Goal: Task Accomplishment & Management: Manage account settings

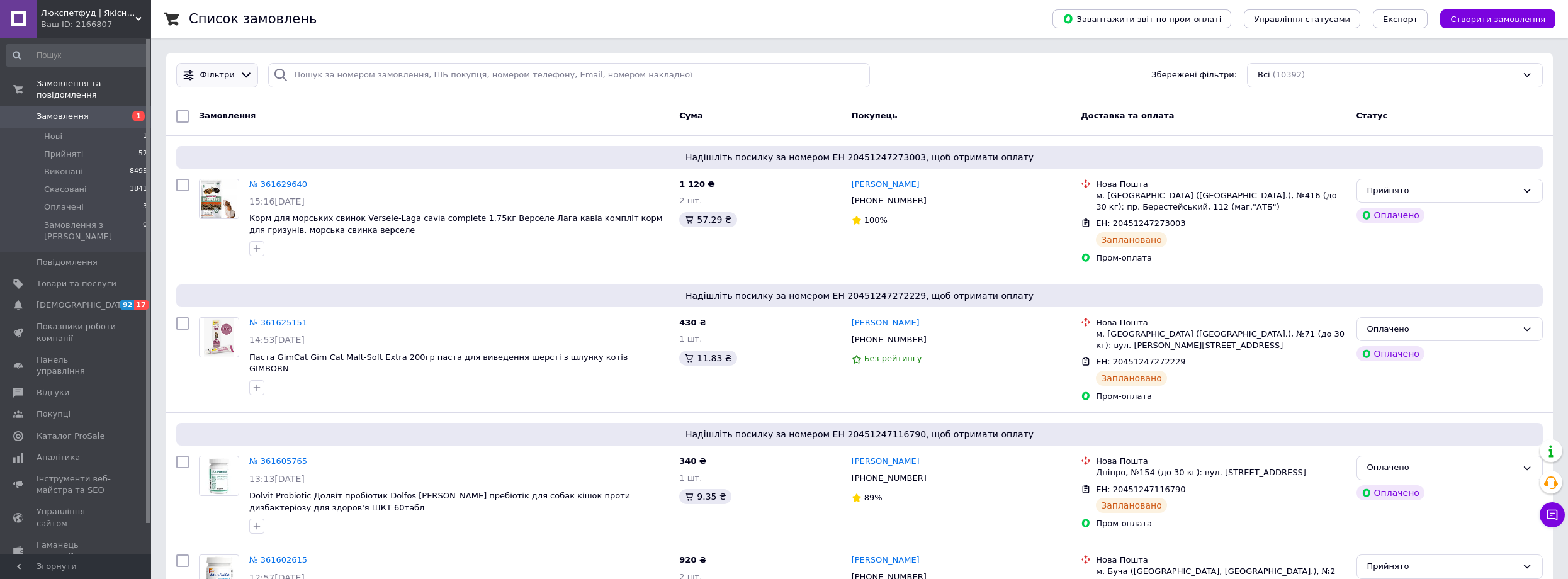
click at [242, 75] on icon at bounding box center [246, 76] width 9 height 5
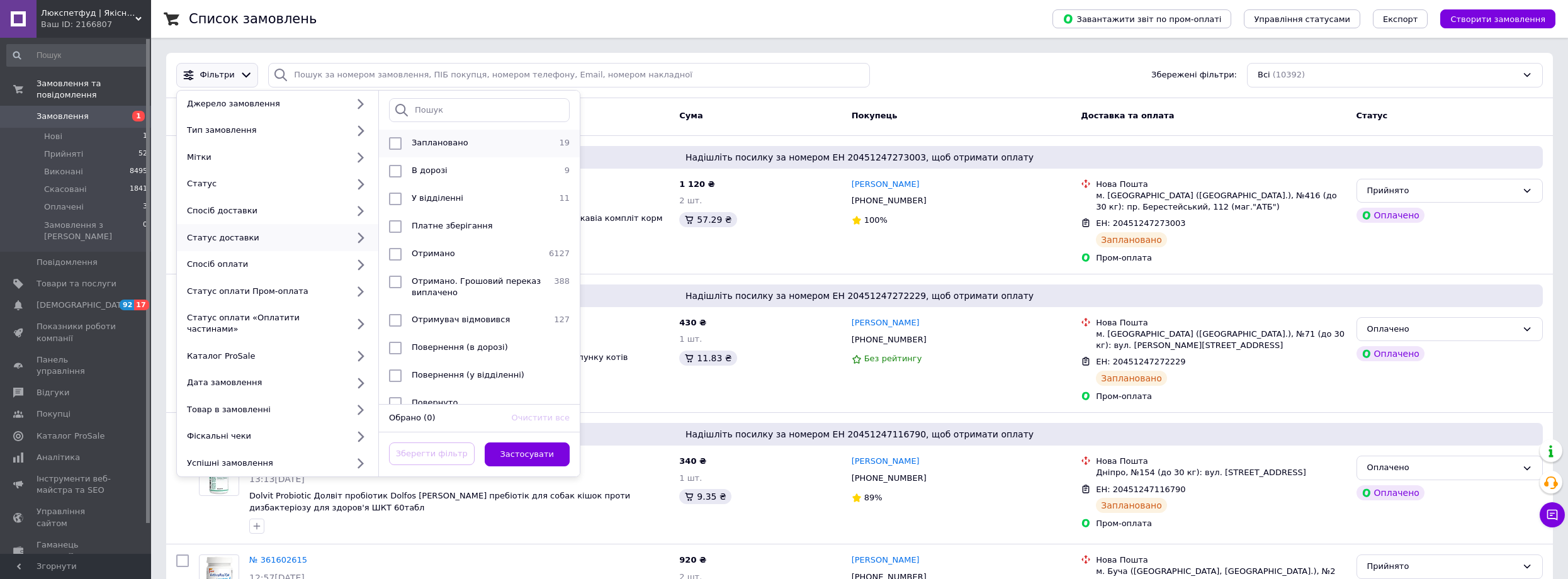
click at [391, 145] on input "checkbox" at bounding box center [395, 143] width 12 height 12
checkbox input "true"
click at [508, 442] on button "Застосувати" at bounding box center [527, 455] width 86 height 25
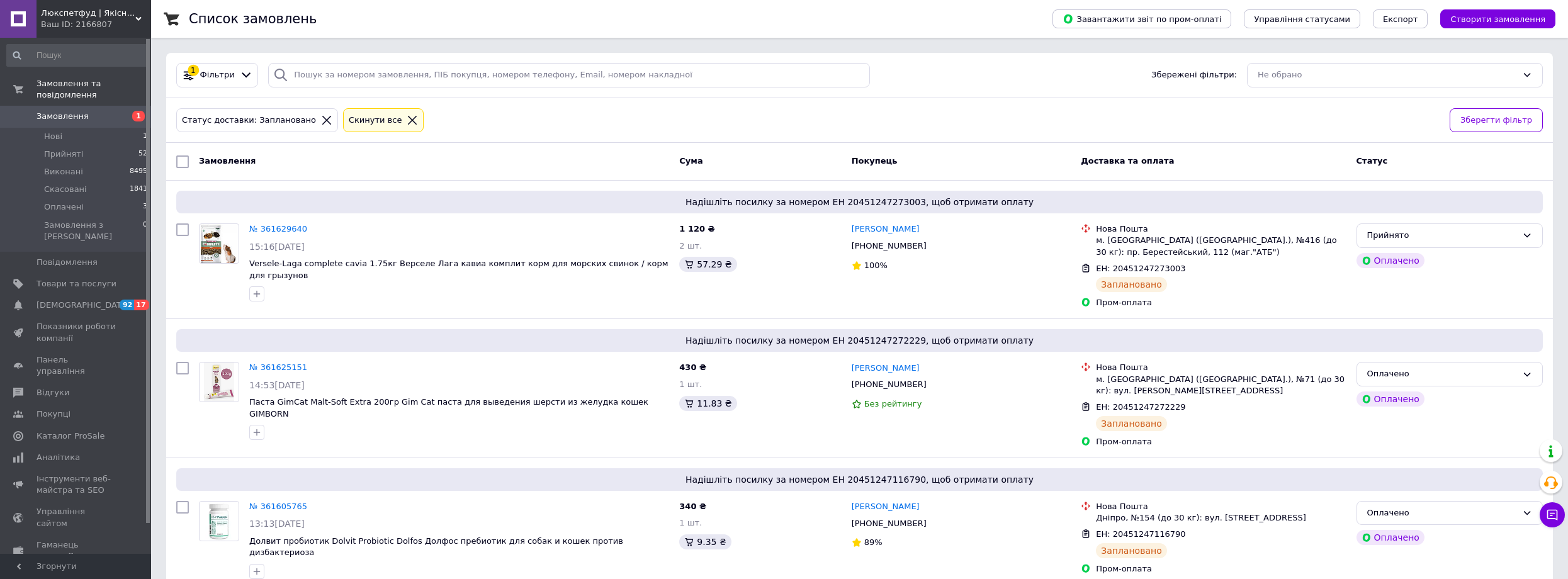
click at [177, 165] on input "checkbox" at bounding box center [182, 161] width 12 height 12
checkbox input "true"
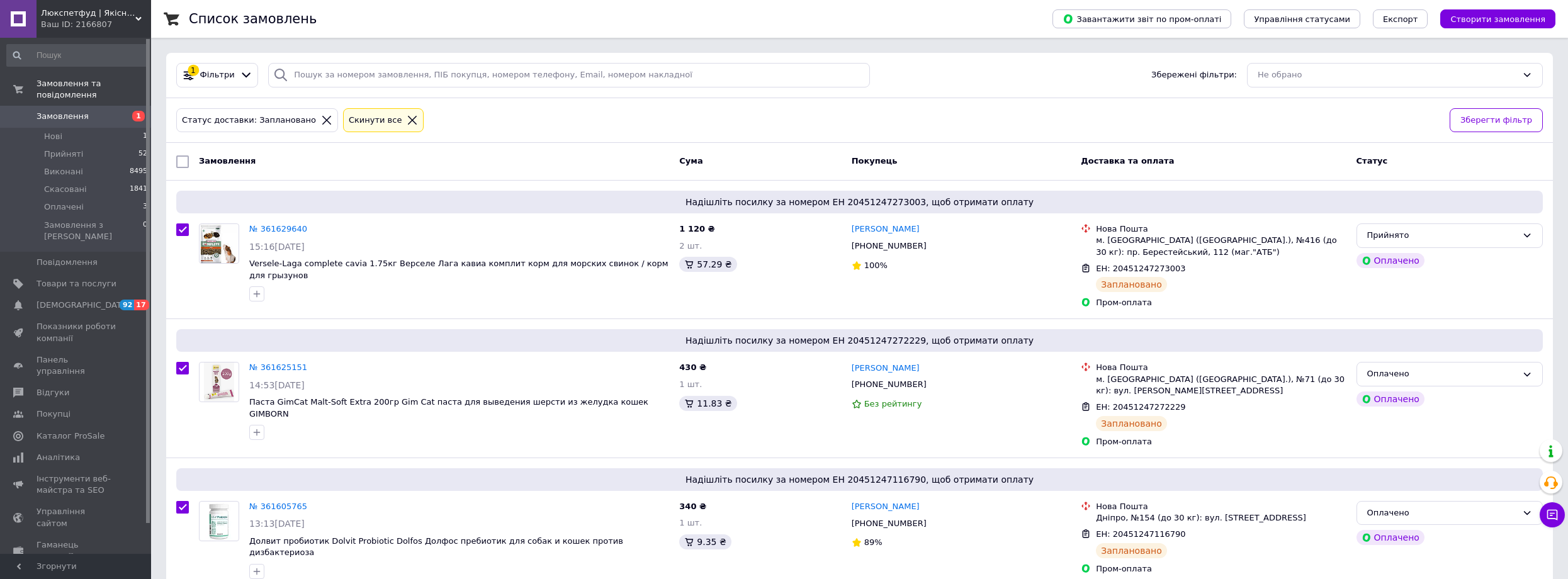
checkbox input "true"
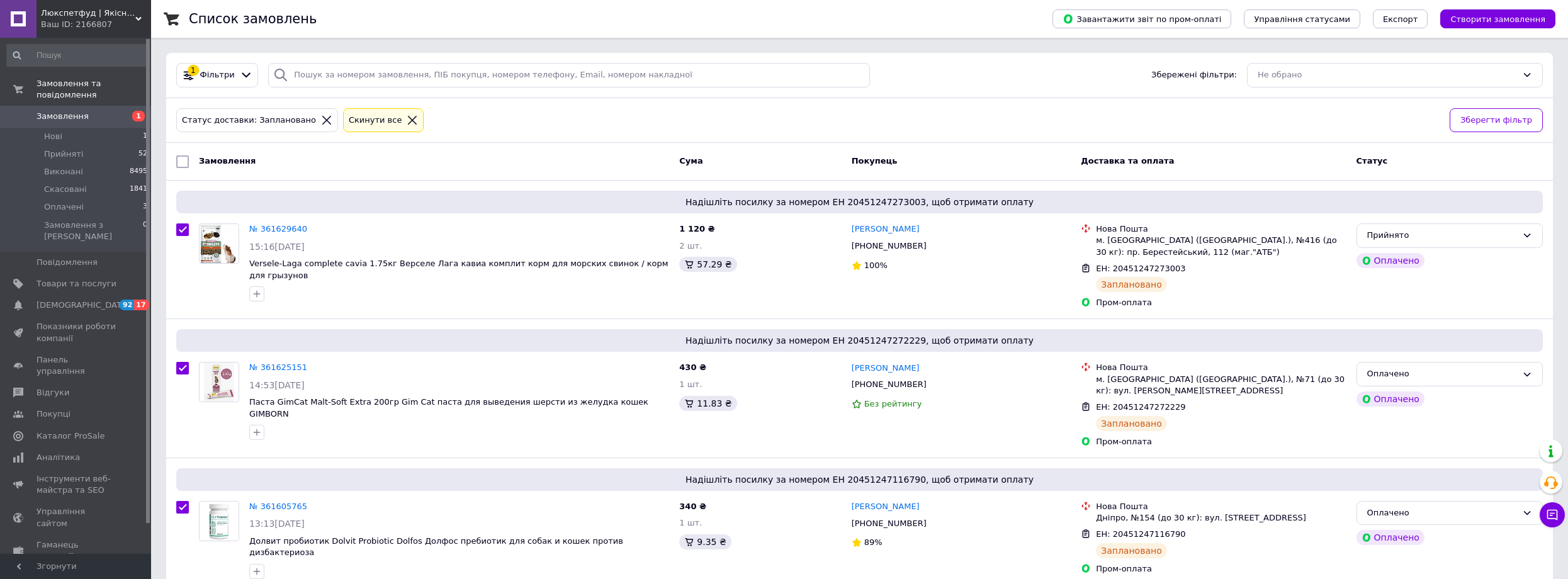
checkbox input "true"
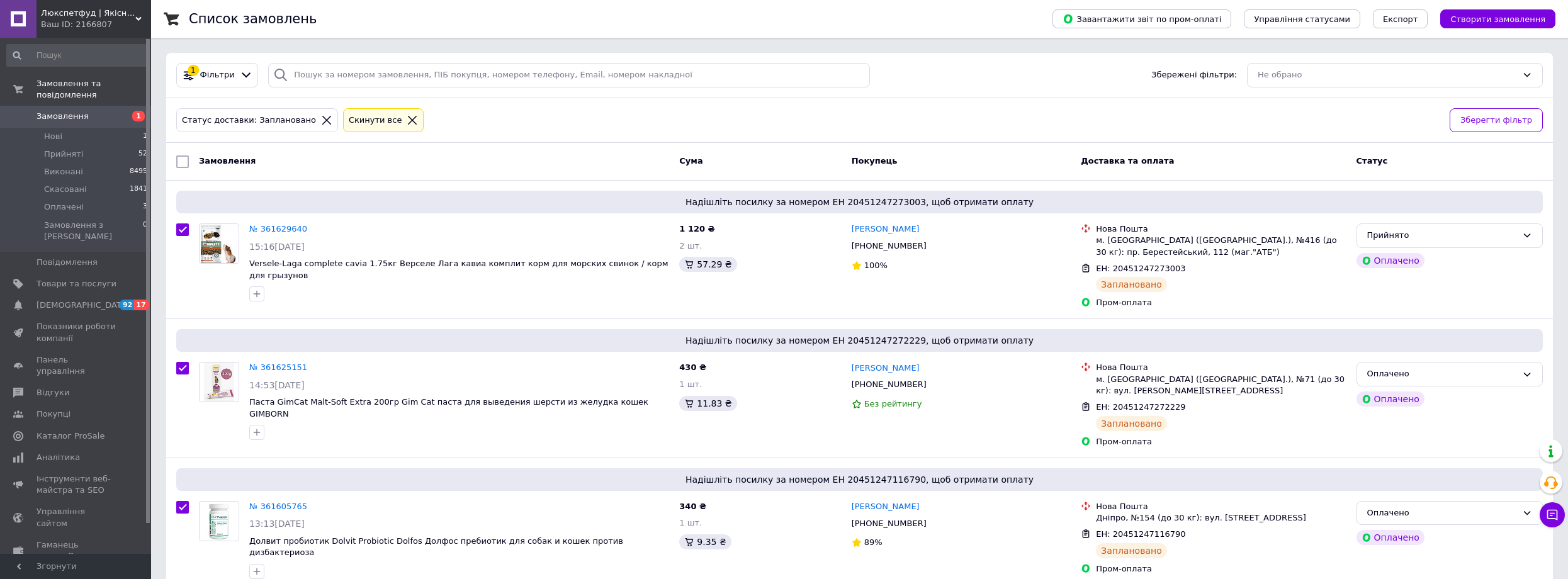
checkbox input "true"
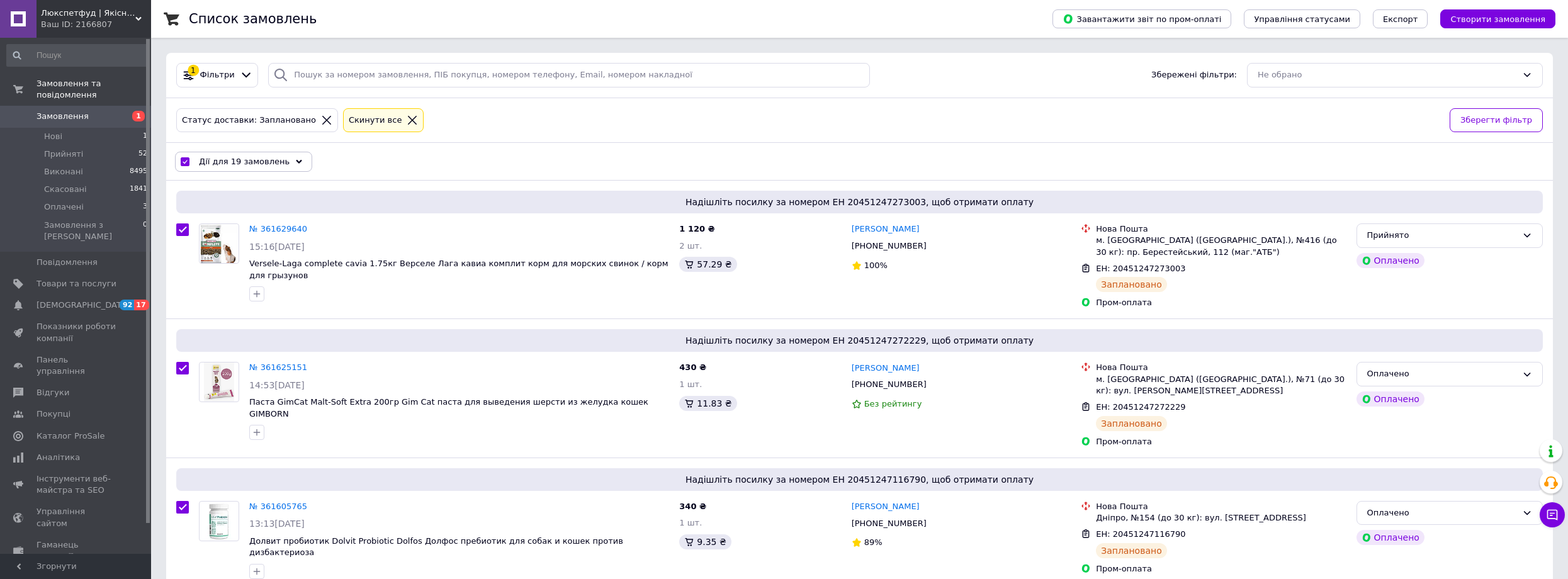
click at [277, 160] on span "Дії для 19 замовлень" at bounding box center [244, 161] width 91 height 11
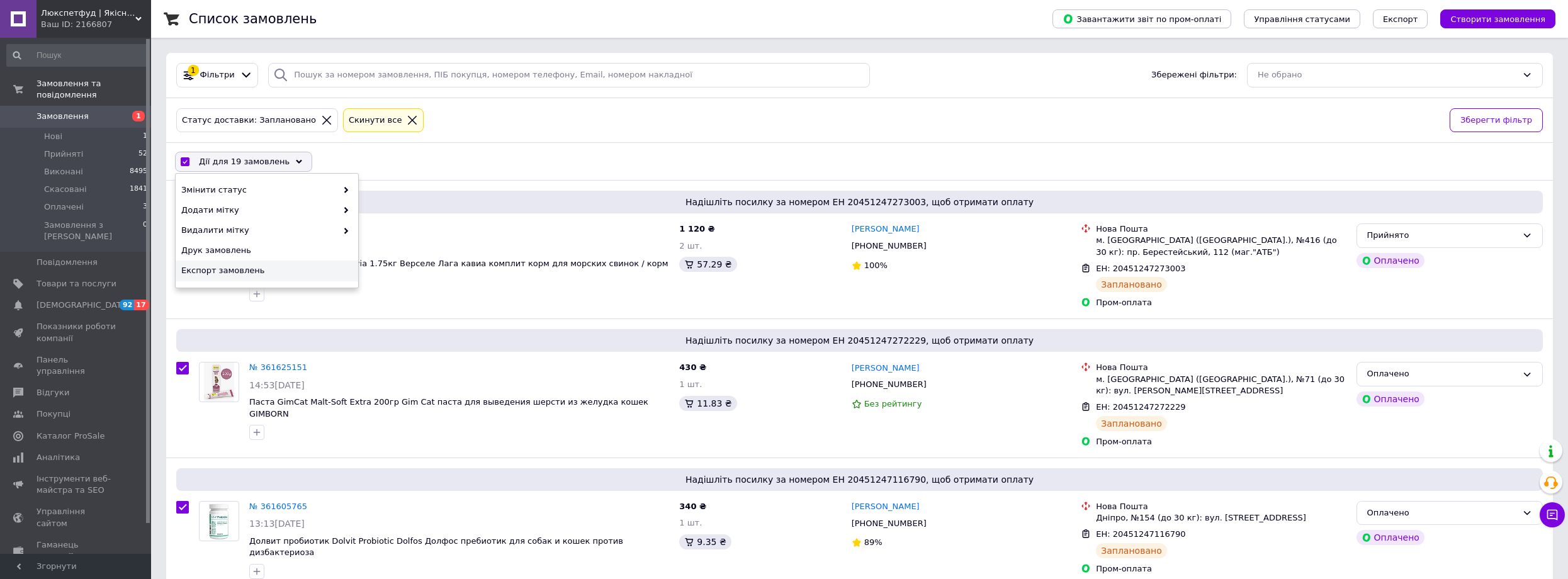
click at [285, 266] on span "Експорт замовлень" at bounding box center [265, 270] width 168 height 11
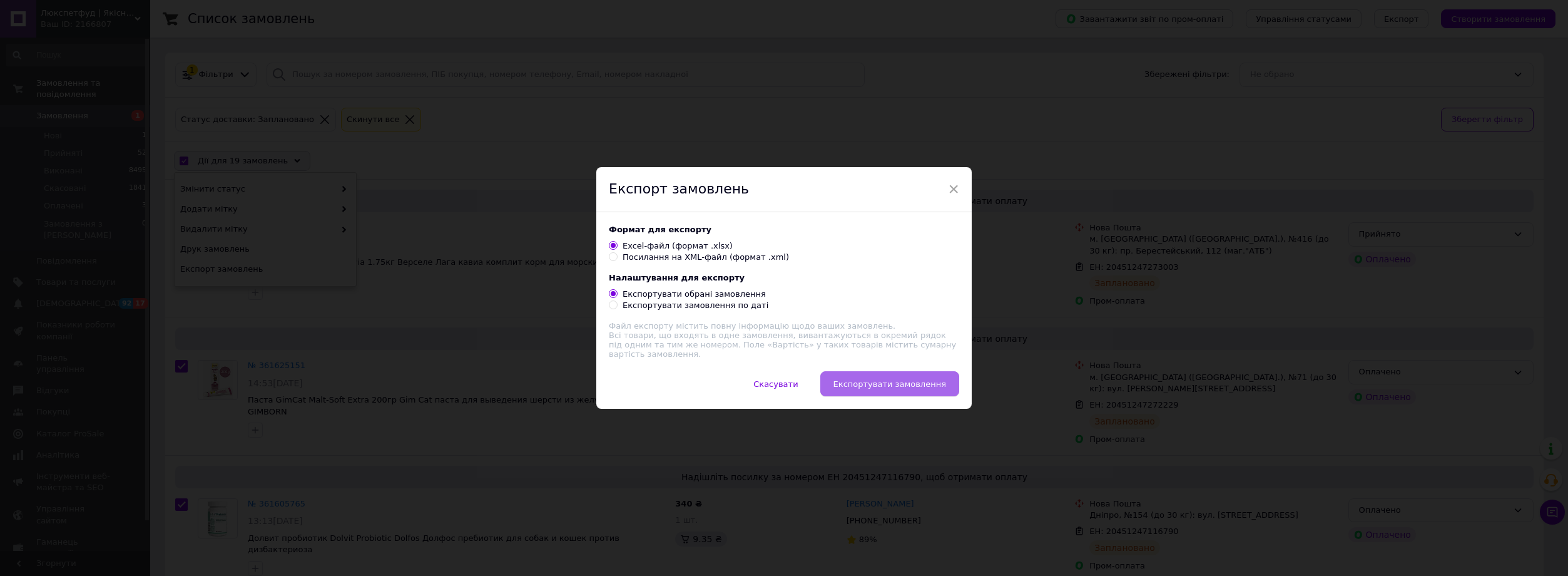
click at [876, 384] on span "Експортувати замовлення" at bounding box center [890, 384] width 113 height 10
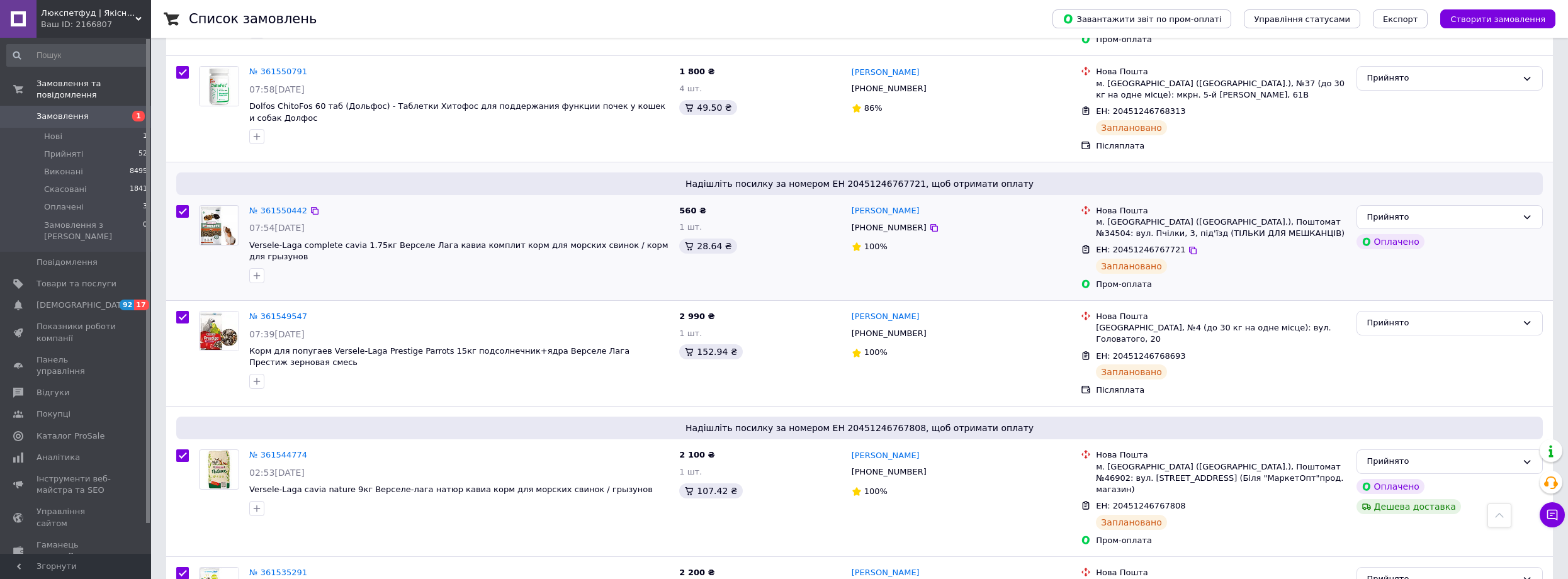
scroll to position [1160, 0]
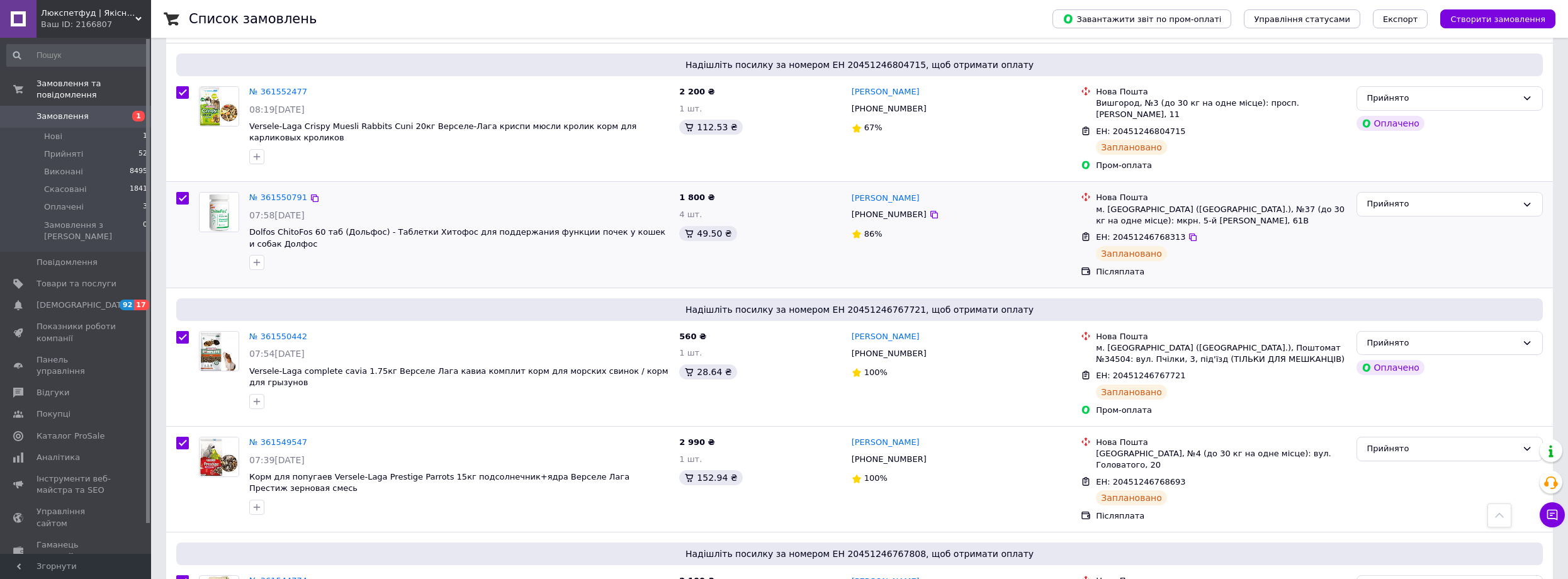
click at [184, 192] on input "checkbox" at bounding box center [182, 198] width 12 height 12
checkbox input "false"
click at [1453, 198] on div "Прийнято" at bounding box center [1442, 204] width 150 height 13
click at [1446, 242] on li "Скасовано" at bounding box center [1449, 254] width 185 height 23
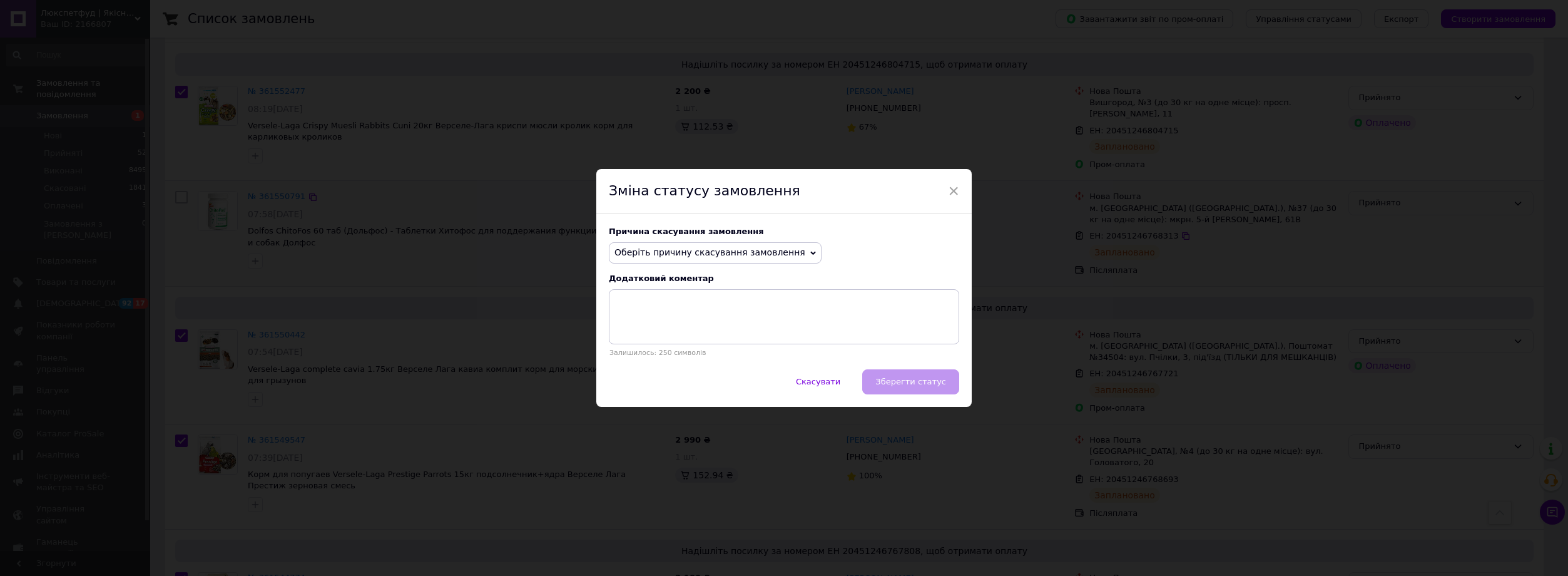
click at [761, 252] on span "Оберіть причину скасування замовлення" at bounding box center [710, 252] width 191 height 10
click at [680, 349] on li "Замовлення-дублікат" at bounding box center [715, 347] width 211 height 17
checkbox input "true"
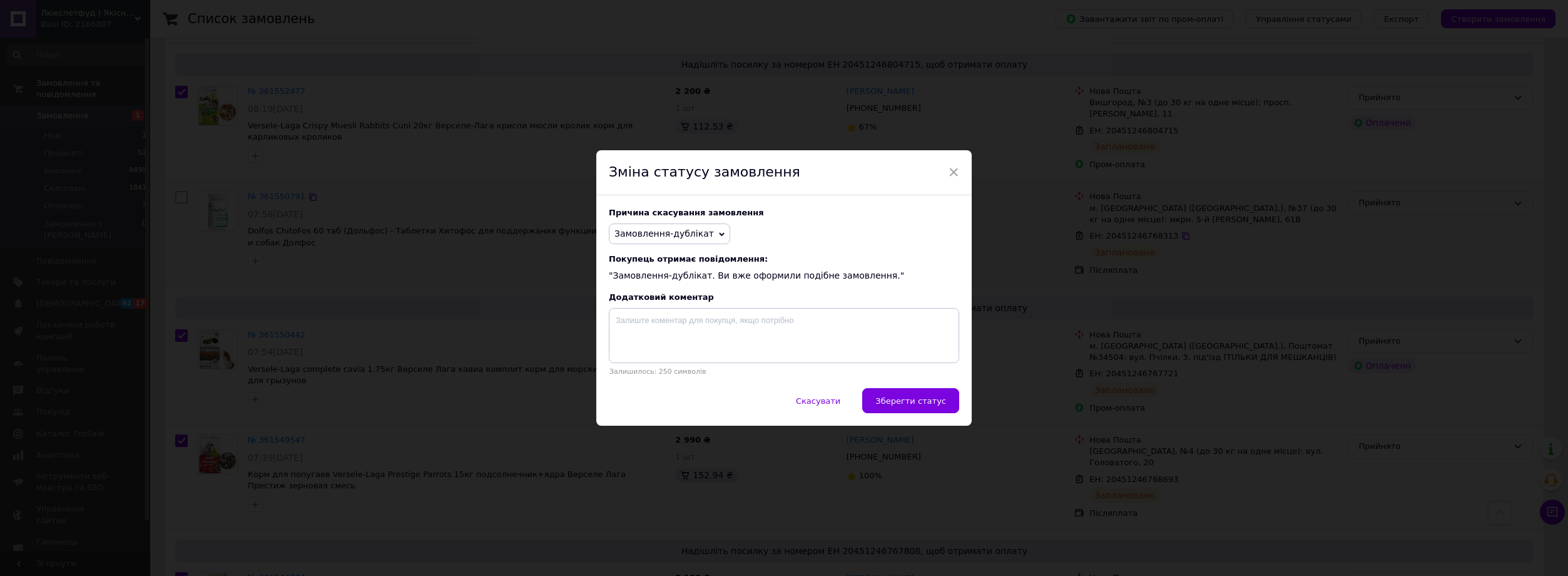
click at [921, 395] on button "Зберегти статус" at bounding box center [911, 401] width 97 height 25
checkbox input "false"
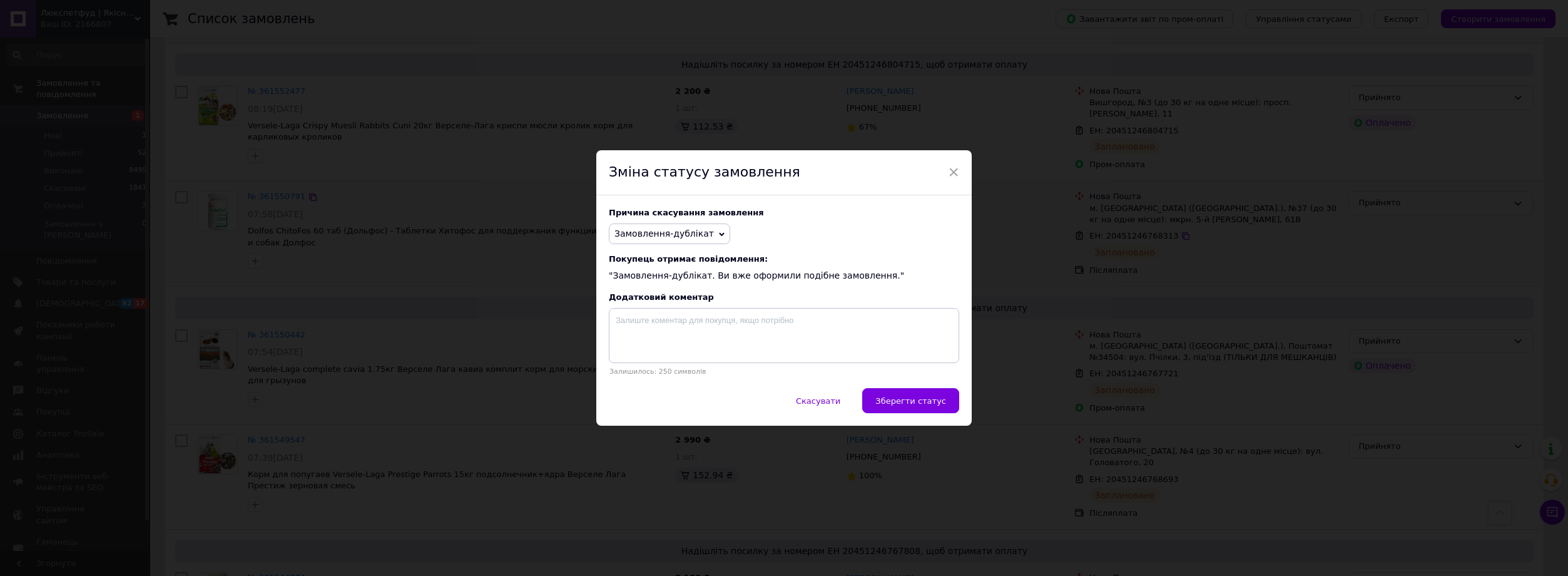
checkbox input "false"
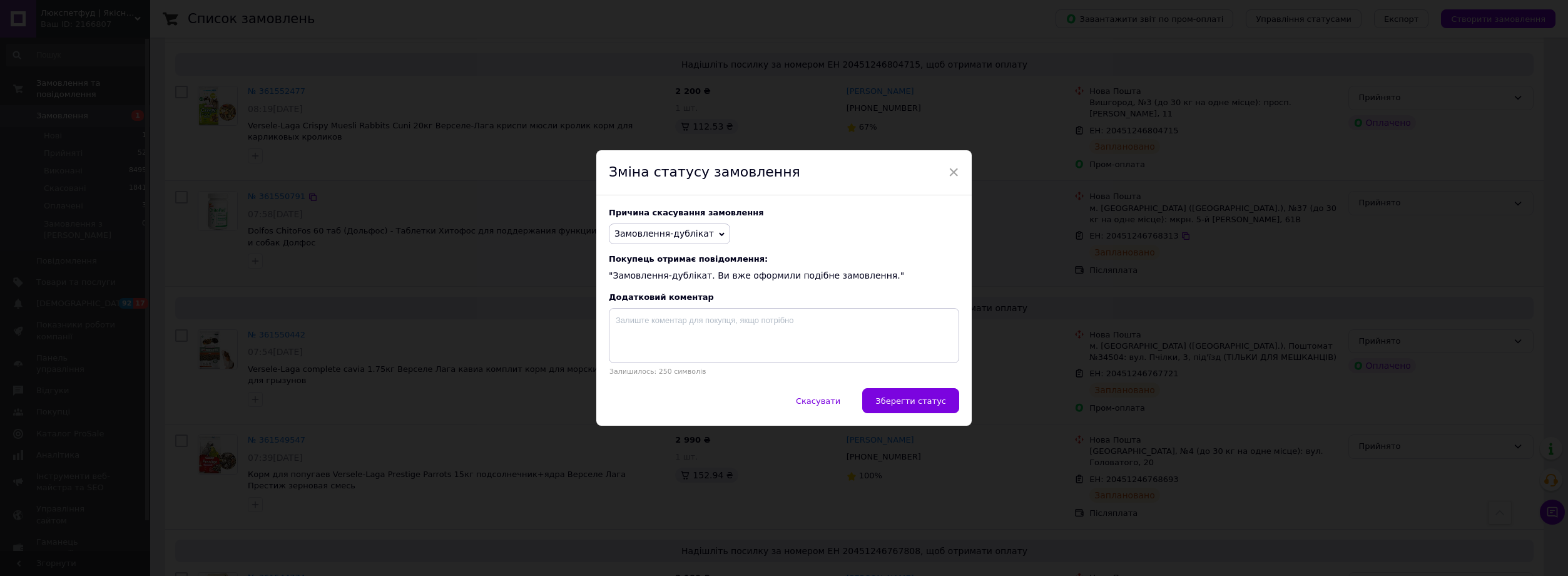
checkbox input "false"
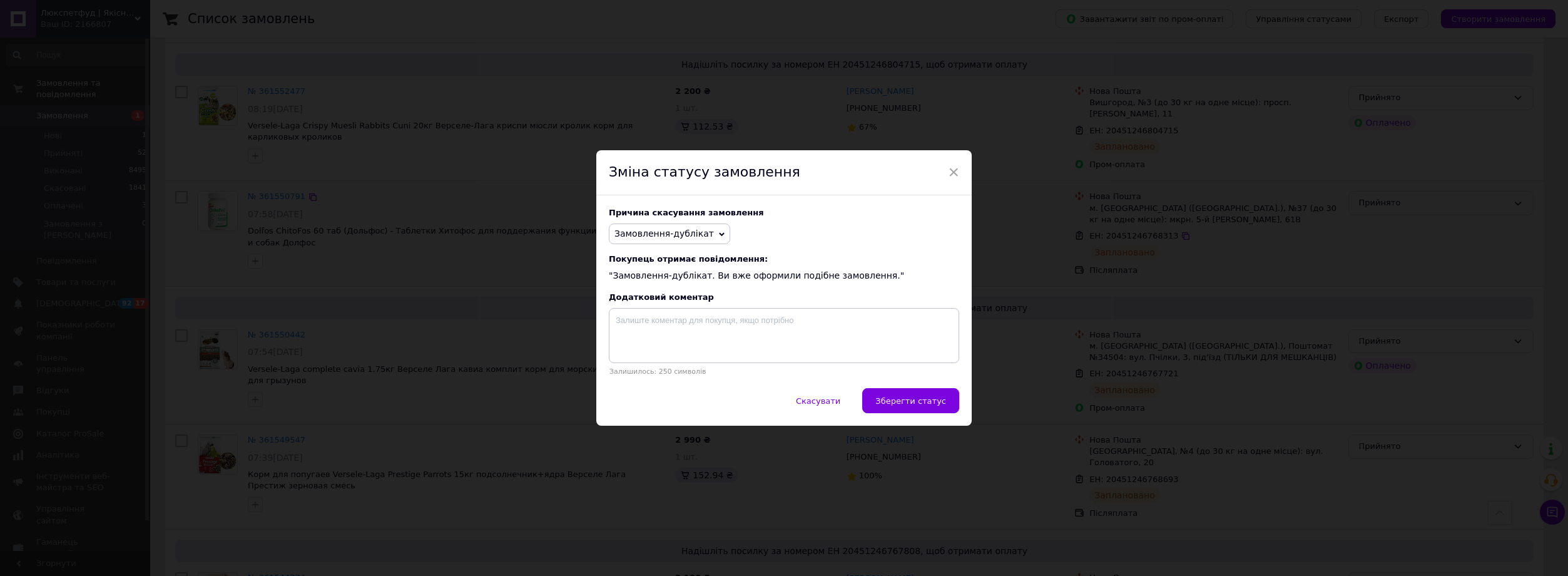
checkbox input "false"
